Goal: Task Accomplishment & Management: Use online tool/utility

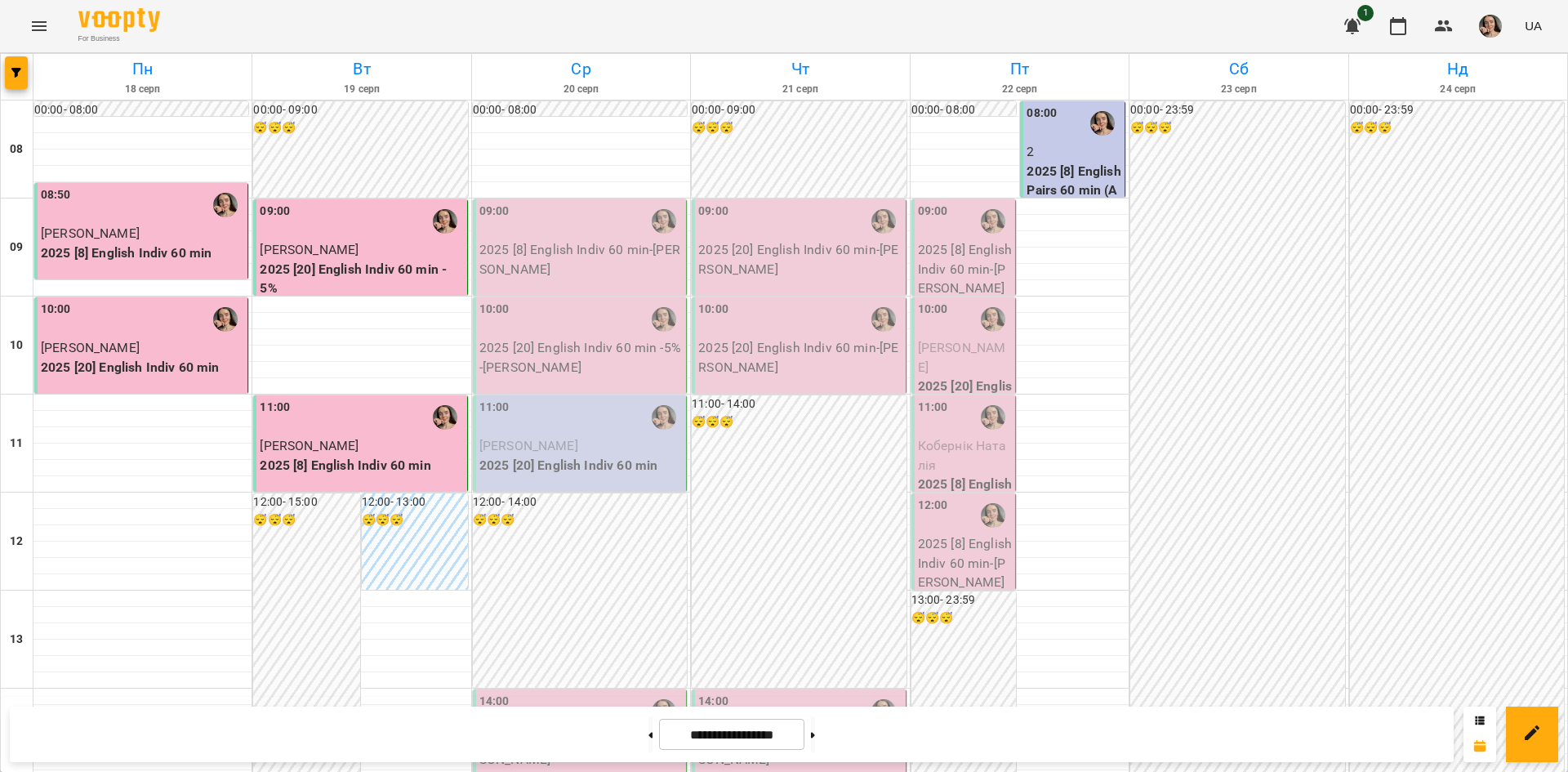
scroll to position [616, 0]
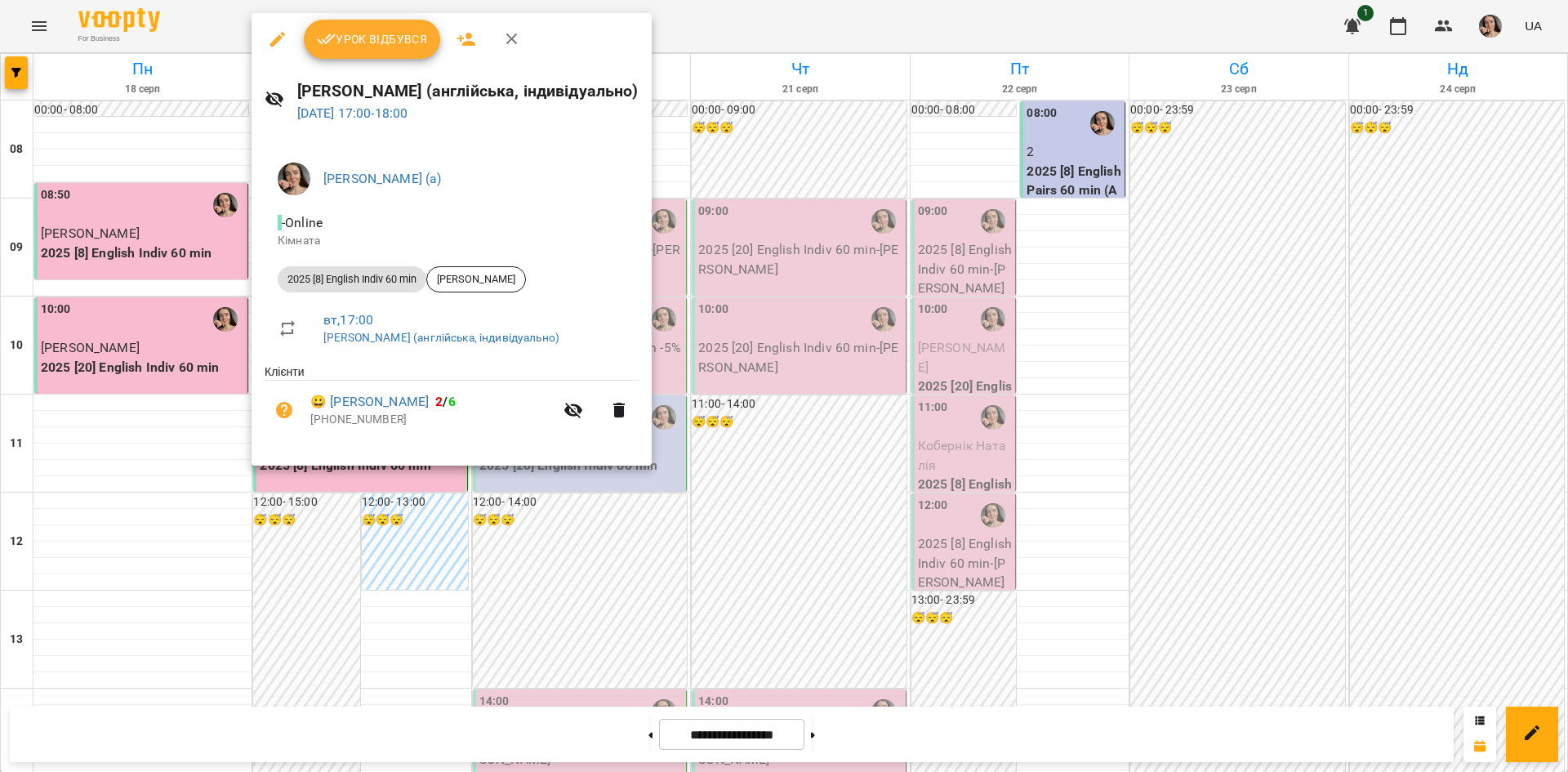
click at [383, 31] on span "Урок відбувся" at bounding box center [372, 39] width 111 height 20
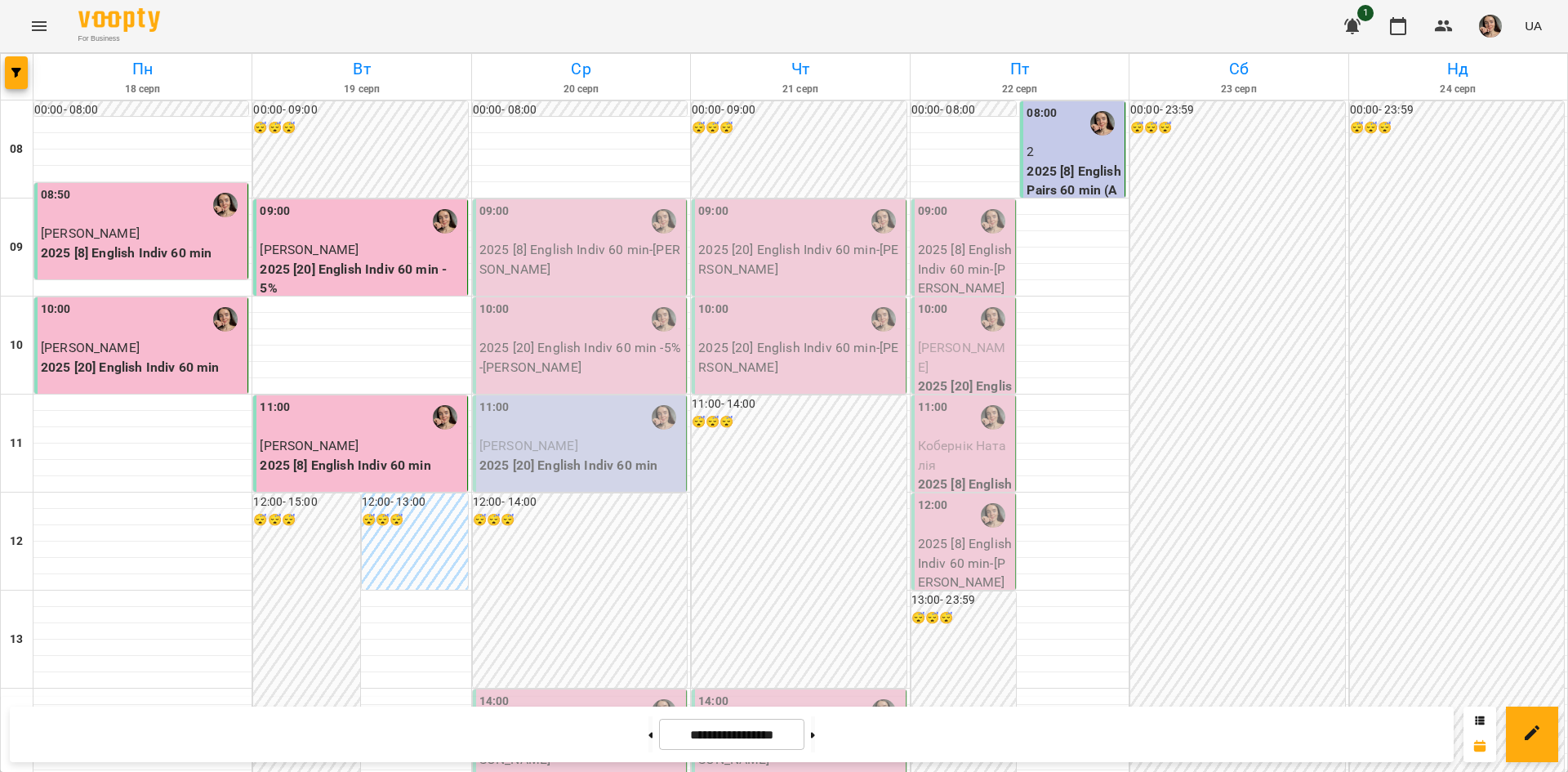
scroll to position [578, 0]
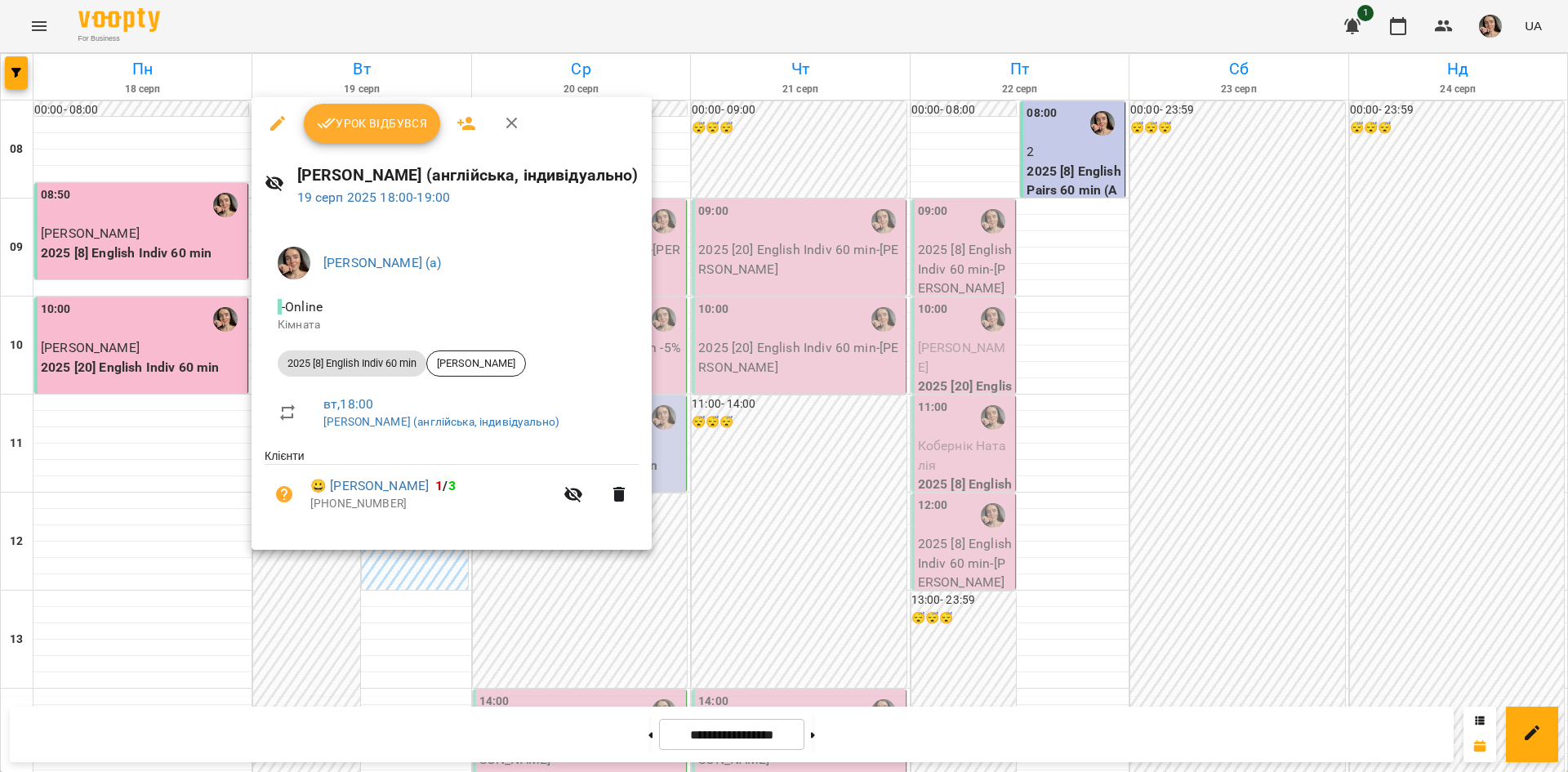
click at [371, 122] on span "Урок відбувся" at bounding box center [372, 123] width 111 height 20
